Goal: Task Accomplishment & Management: Manage account settings

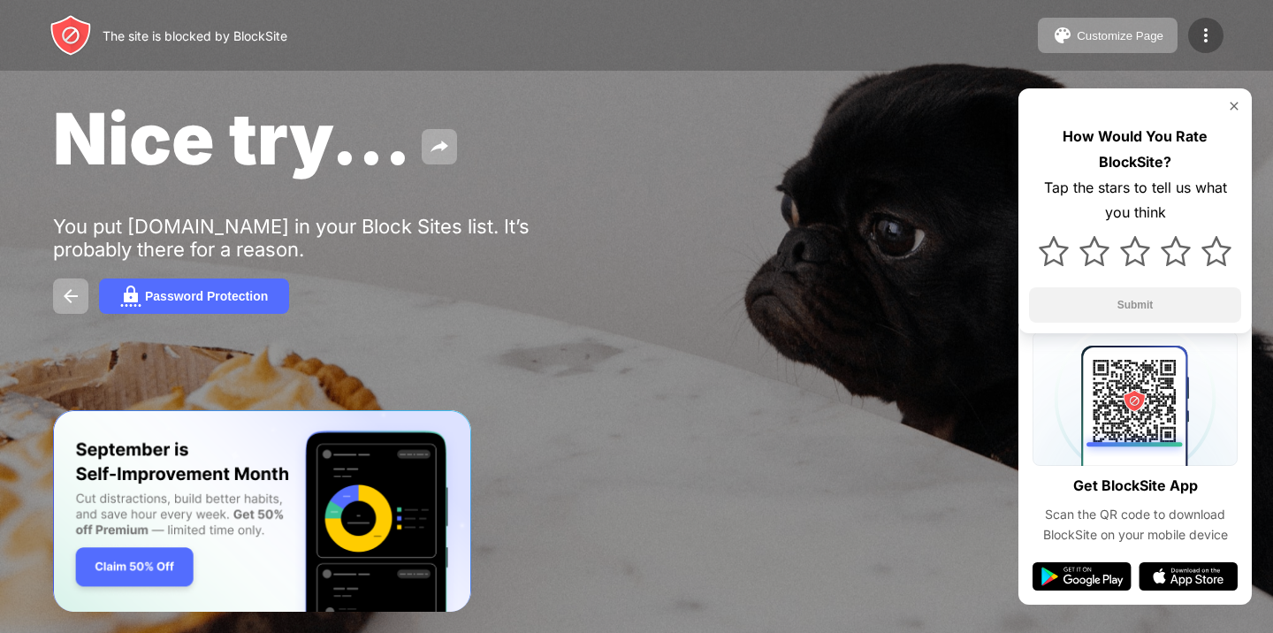
click at [1212, 41] on img at bounding box center [1205, 35] width 21 height 21
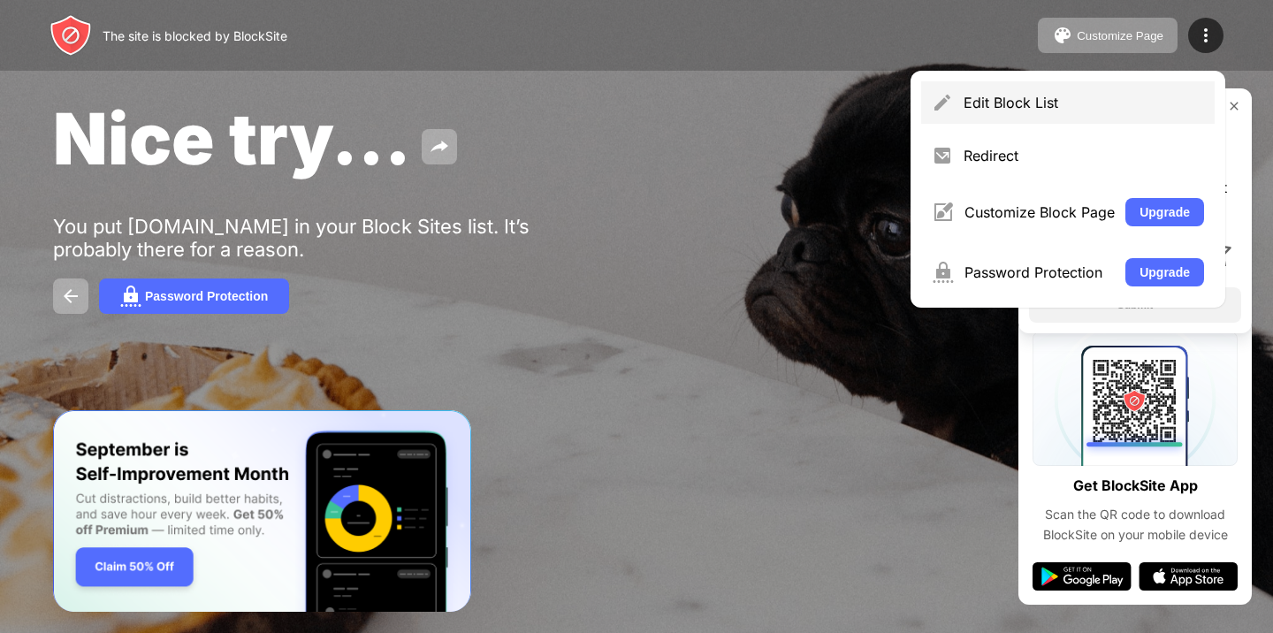
click at [1154, 103] on div "Edit Block List" at bounding box center [1083, 103] width 240 height 18
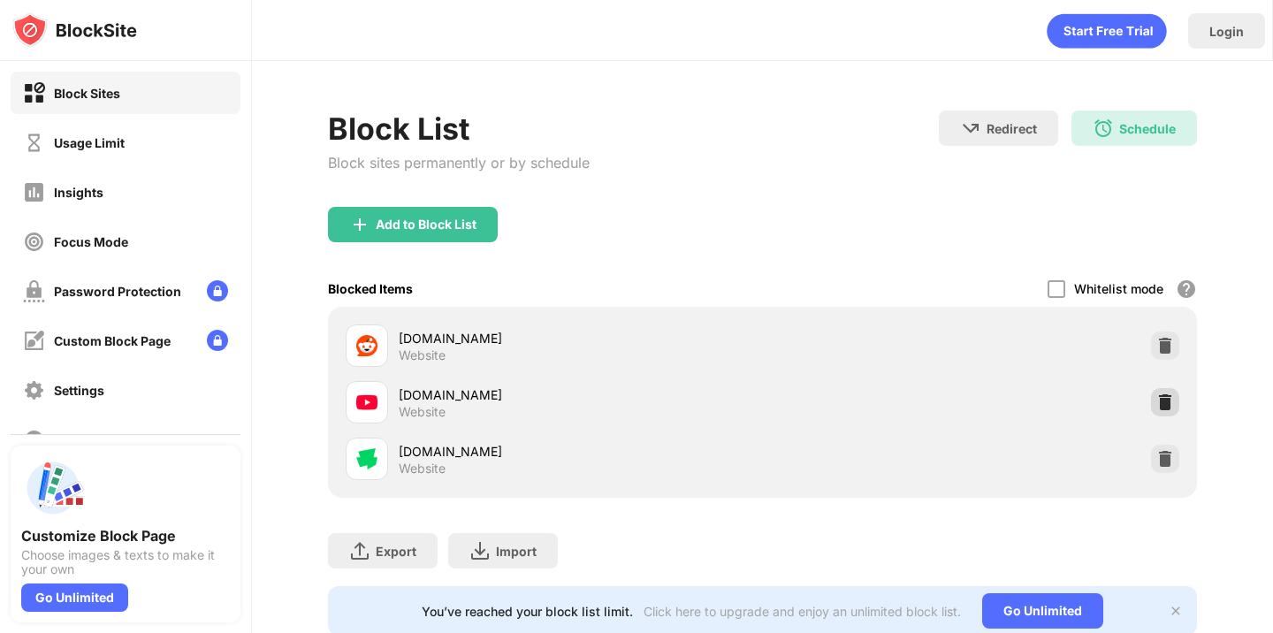
click at [1158, 400] on img at bounding box center [1165, 402] width 18 height 18
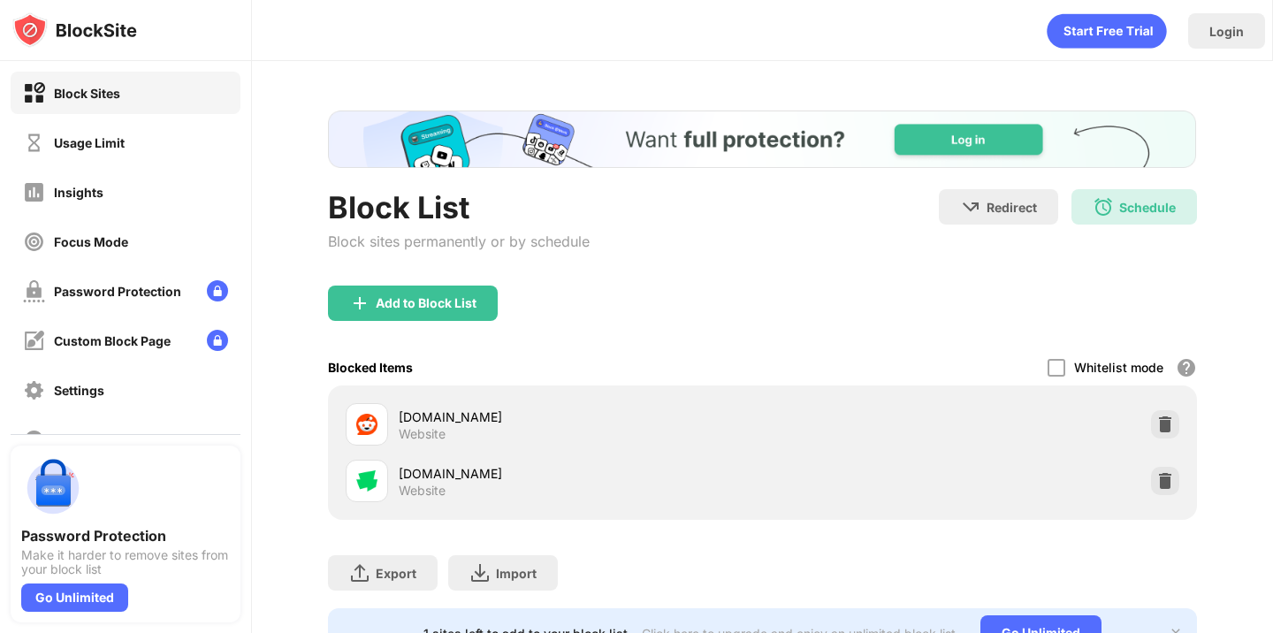
click at [457, 283] on div "Block List Block sites permanently or by schedule" at bounding box center [459, 237] width 262 height 96
click at [457, 300] on div "Add to Block List" at bounding box center [426, 303] width 101 height 14
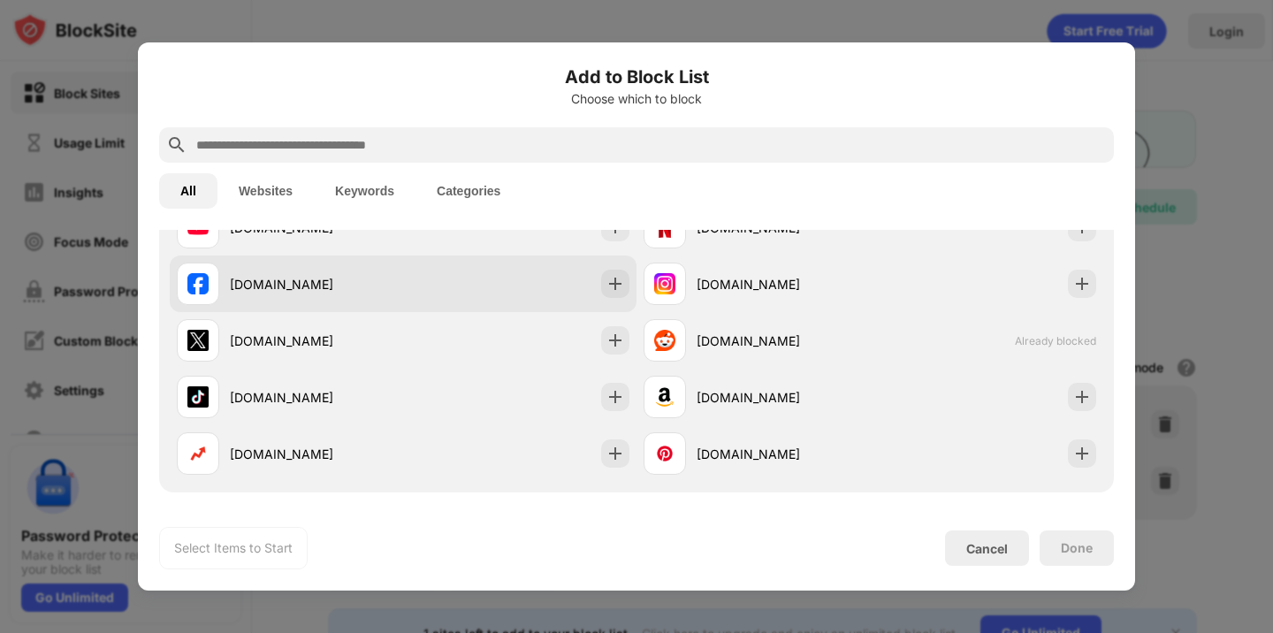
scroll to position [293, 0]
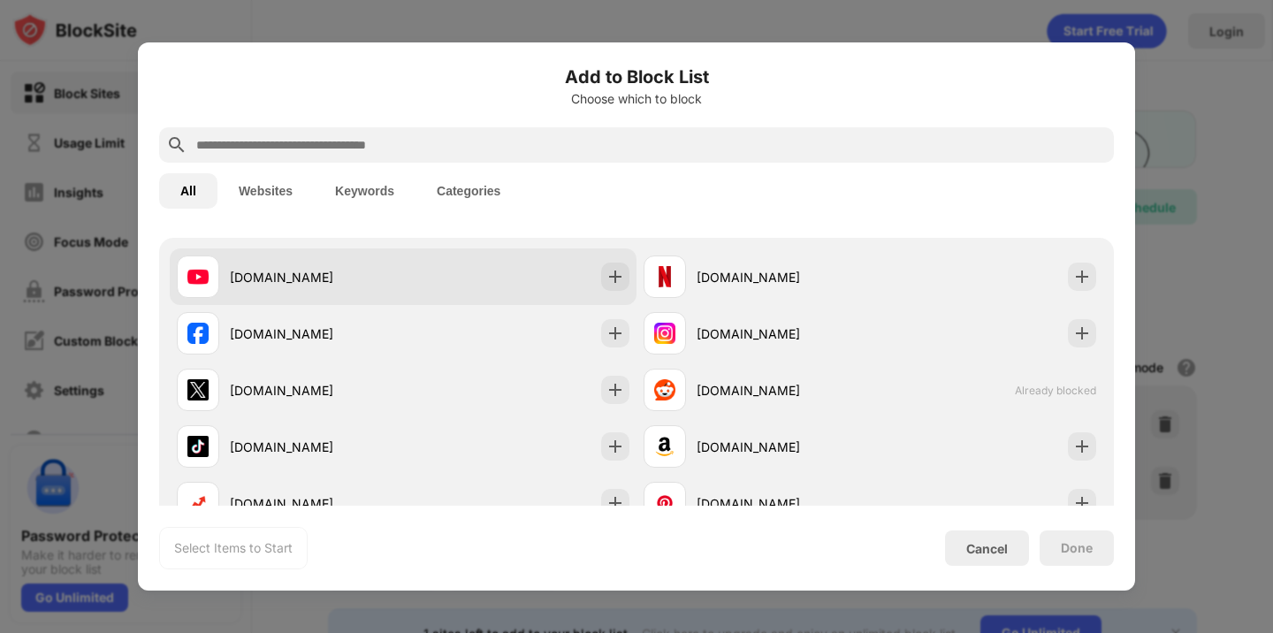
click at [472, 290] on div "youtube.com" at bounding box center [403, 276] width 467 height 57
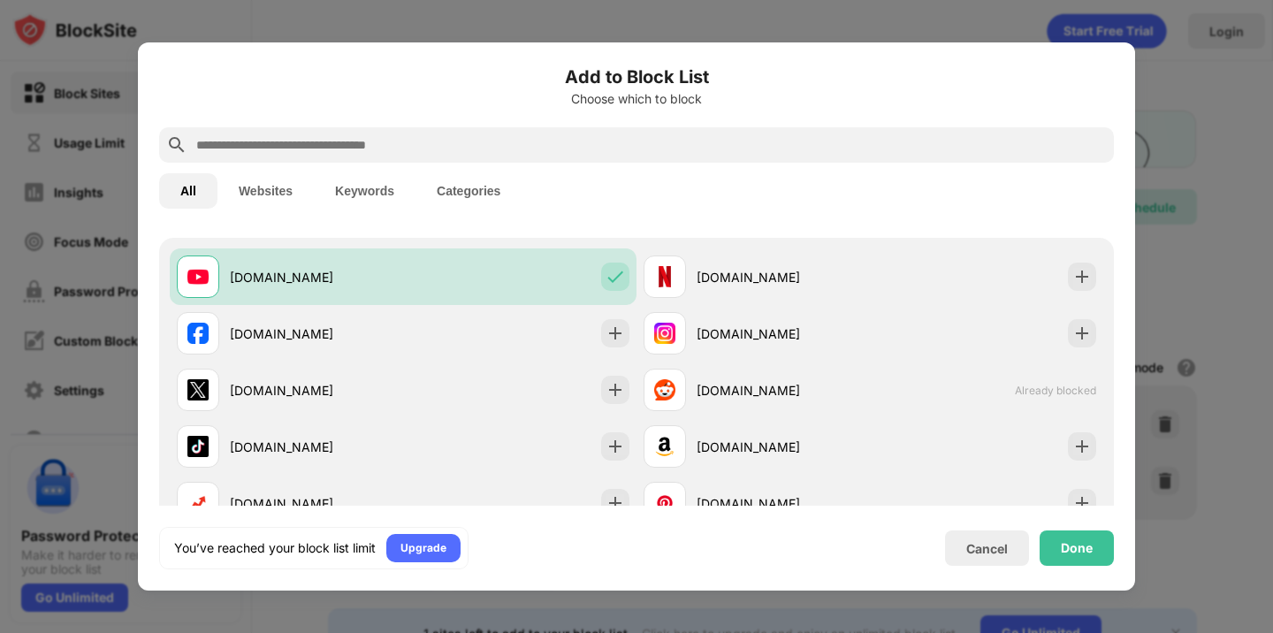
click at [1091, 551] on div "Done" at bounding box center [1076, 547] width 74 height 35
